Goal: Task Accomplishment & Management: Use online tool/utility

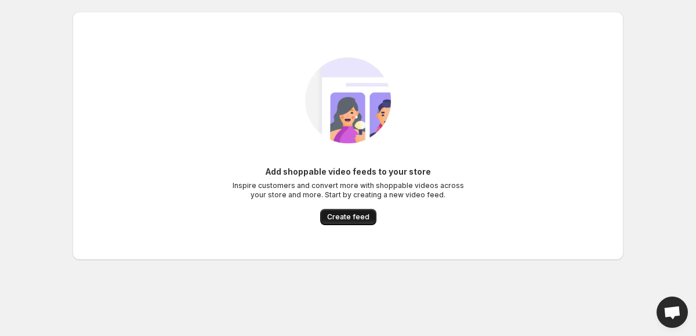
click at [345, 223] on button "Create feed" at bounding box center [348, 217] width 56 height 16
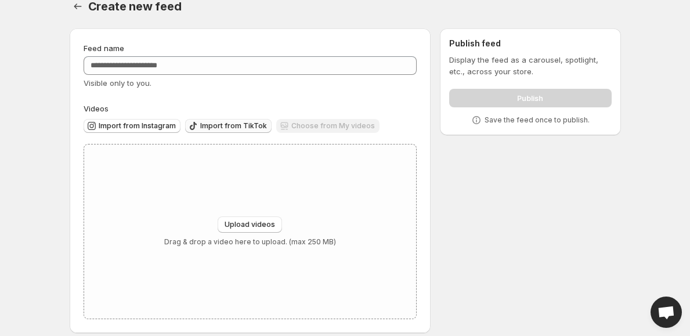
scroll to position [27, 0]
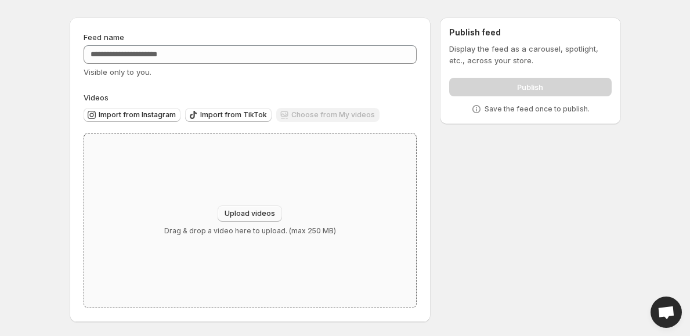
click at [241, 211] on span "Upload videos" at bounding box center [250, 213] width 50 height 9
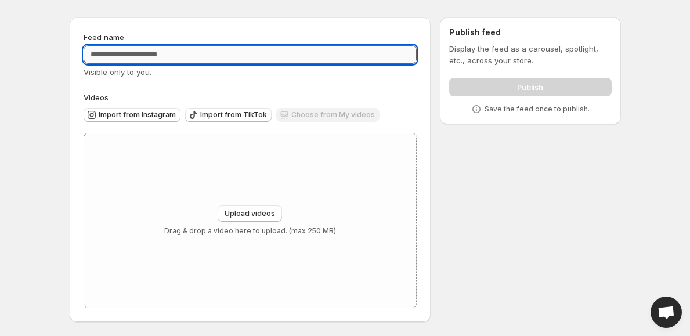
click at [144, 60] on input "Feed name" at bounding box center [251, 54] width 334 height 19
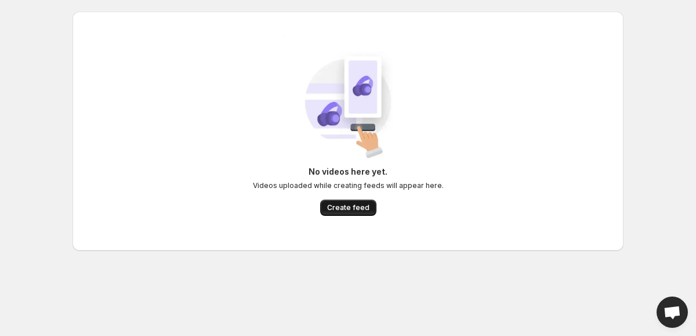
click at [348, 205] on span "Create feed" at bounding box center [348, 207] width 42 height 9
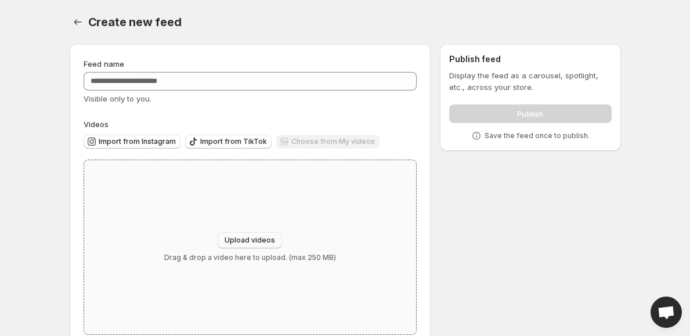
click at [241, 239] on span "Upload videos" at bounding box center [250, 240] width 50 height 9
